Goal: Find specific page/section: Find specific page/section

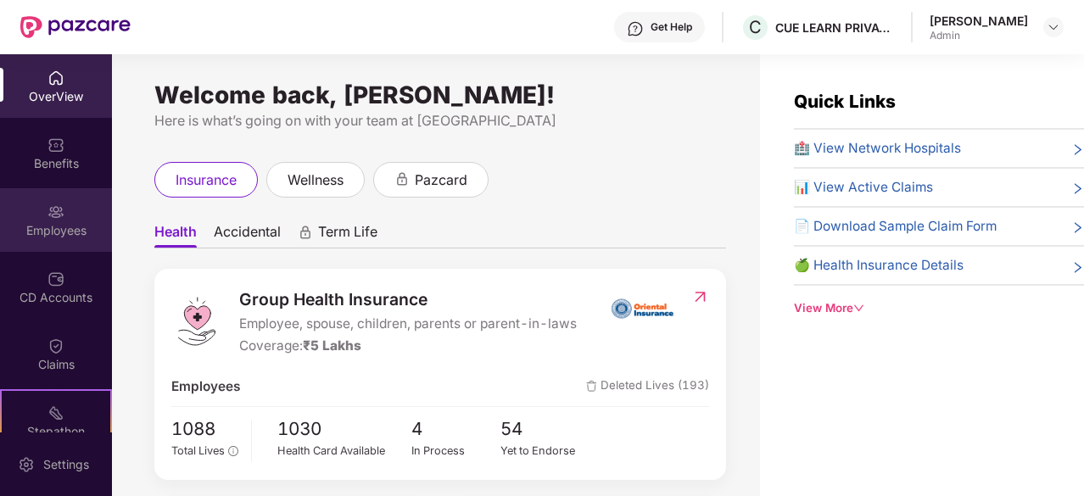
click at [61, 219] on img at bounding box center [56, 212] width 17 height 17
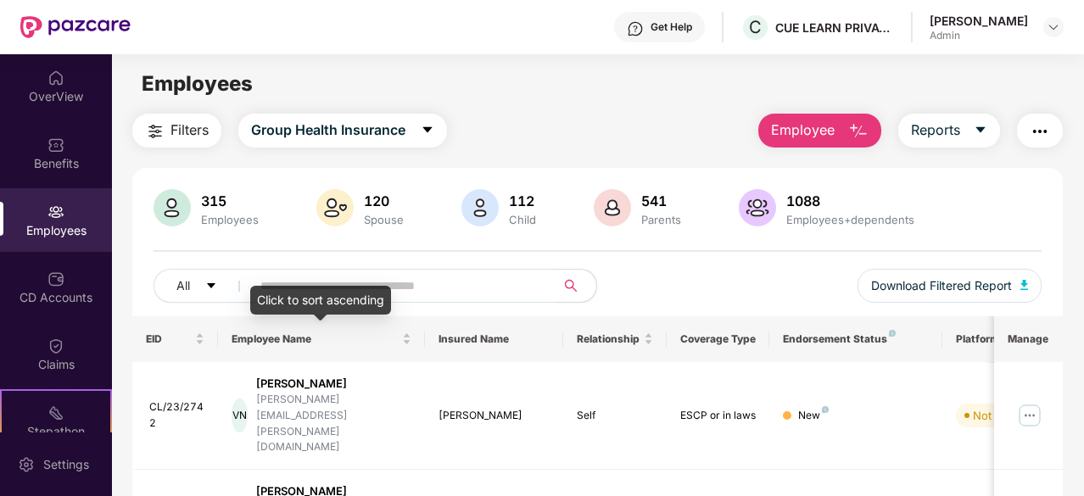
click at [379, 289] on div "Click to sort ascending" at bounding box center [320, 300] width 141 height 29
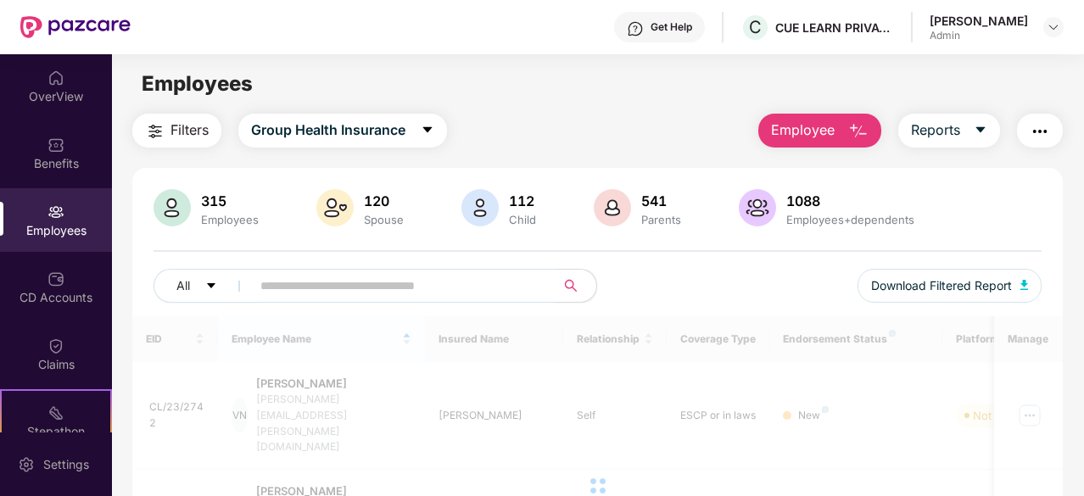
click at [363, 279] on input "text" at bounding box center [397, 285] width 272 height 25
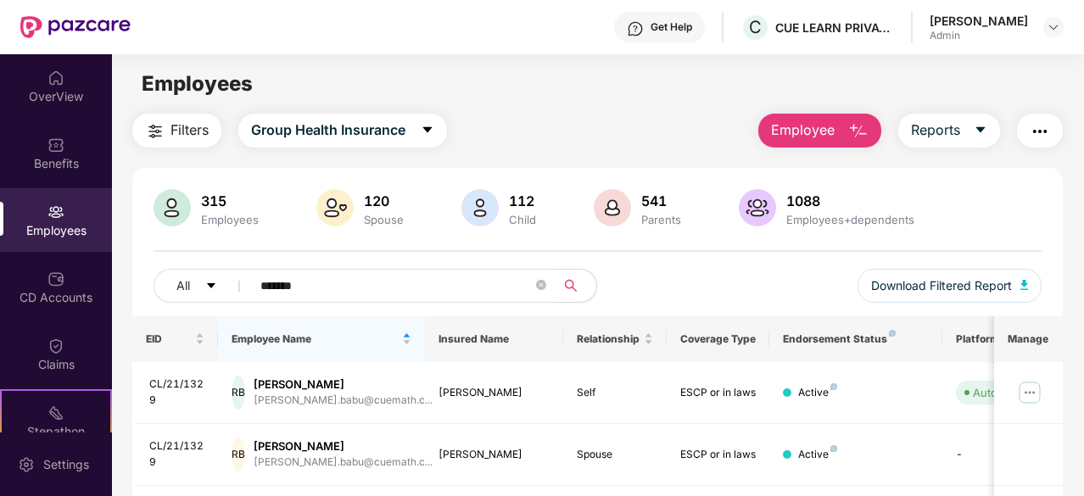
type input "*******"
click at [1070, 275] on div "Filters Group Health Insurance Employee Reports 315 Employees 120 Spouse 112 Ch…" at bounding box center [598, 392] width 972 height 557
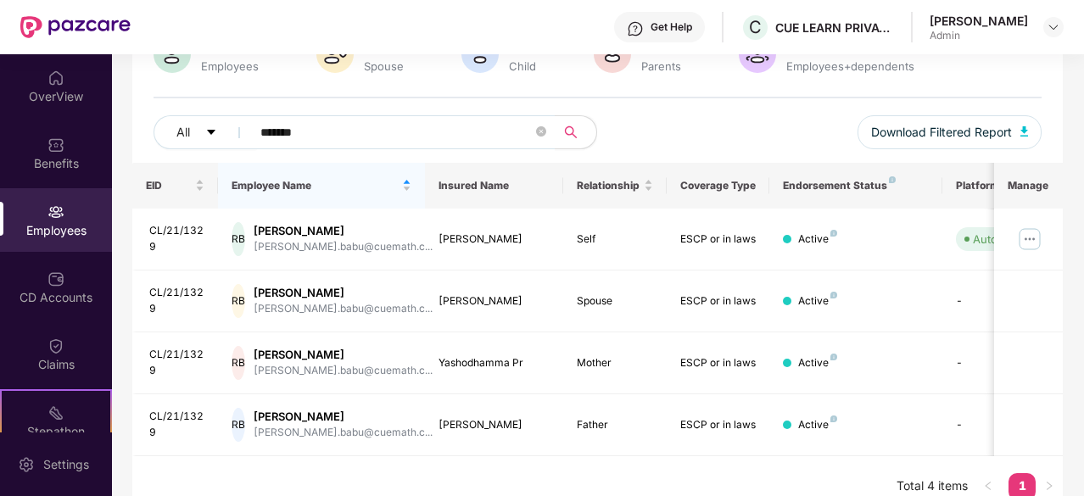
scroll to position [172, 0]
